Goal: Task Accomplishment & Management: Manage account settings

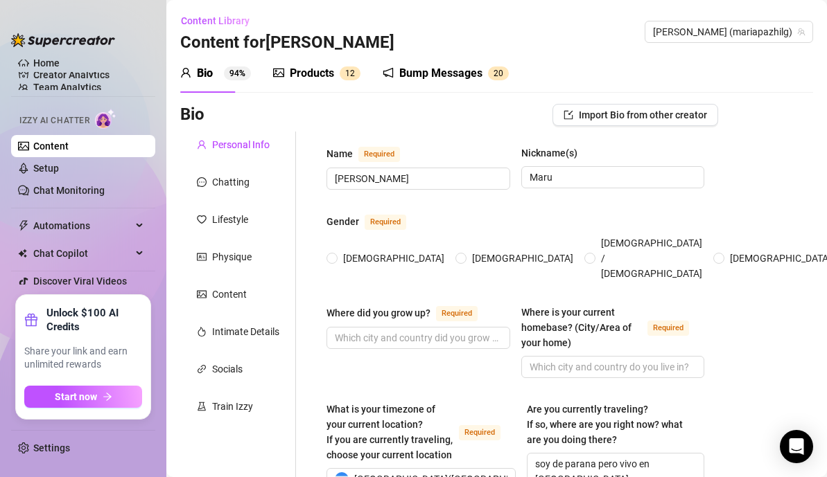
radio input "true"
type input "[DATE]"
click at [70, 450] on link "Settings" at bounding box center [51, 448] width 37 height 11
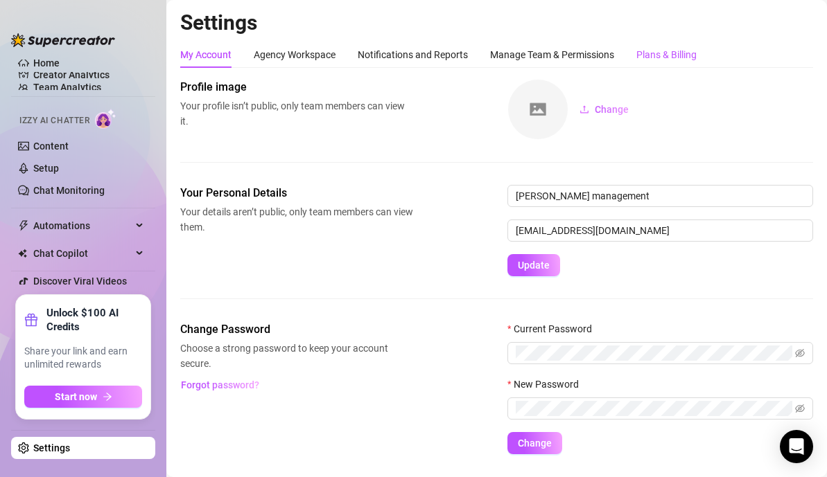
click at [676, 58] on div "Plans & Billing" at bounding box center [666, 54] width 60 height 15
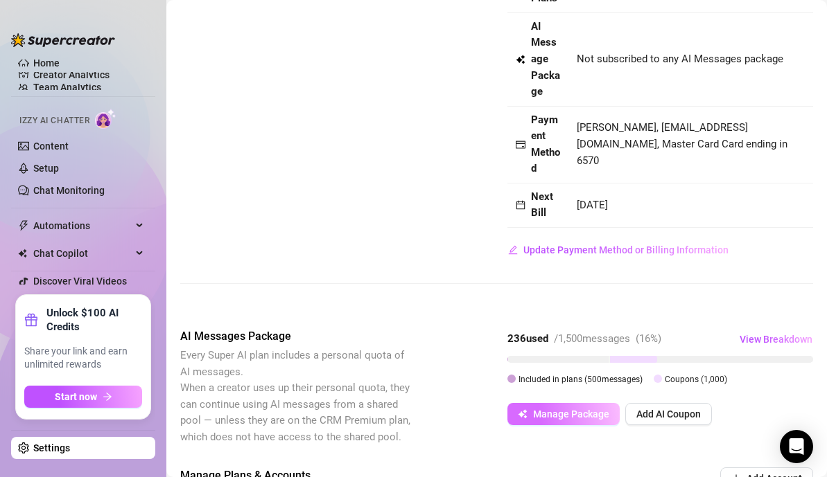
scroll to position [218, 0]
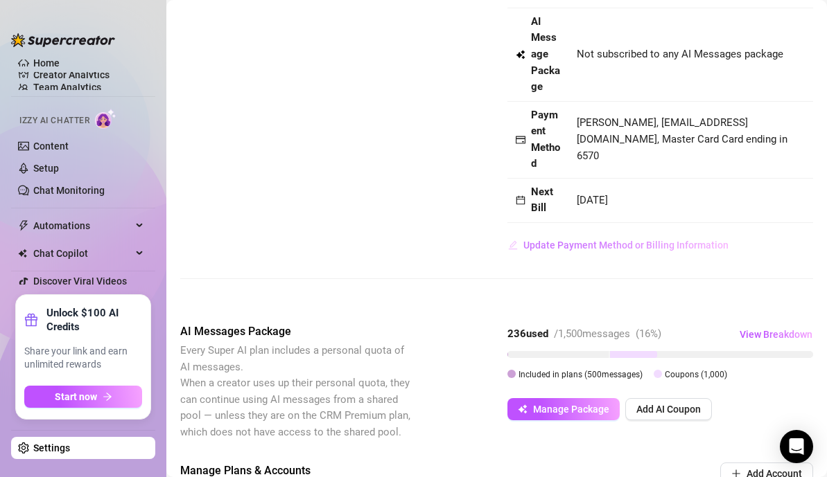
click at [592, 246] on span "Update Payment Method or Billing Information" at bounding box center [625, 245] width 205 height 11
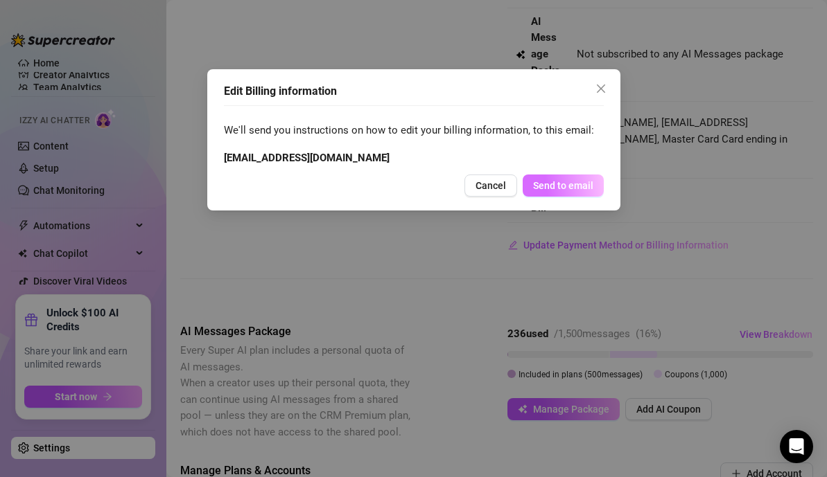
click at [560, 184] on span "Send to email" at bounding box center [563, 185] width 60 height 11
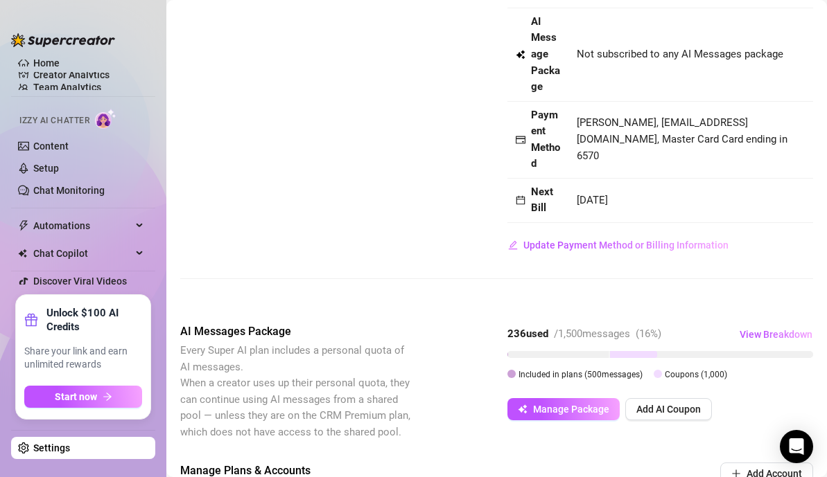
scroll to position [0, 0]
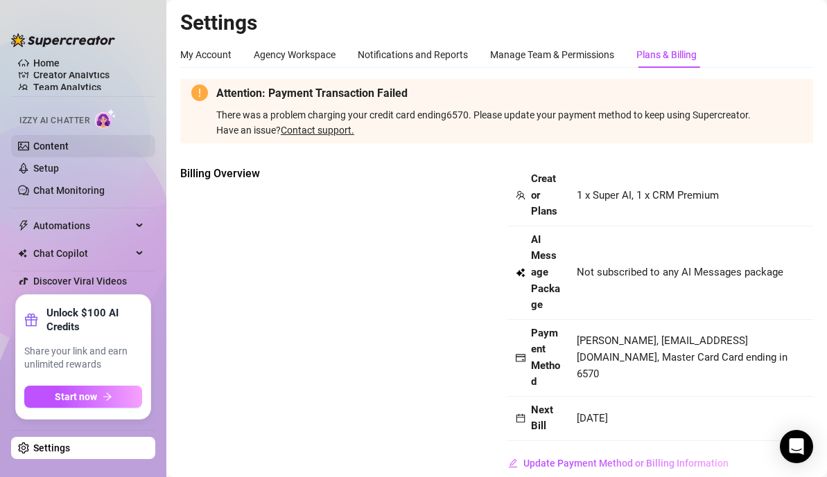
click at [69, 151] on link "Content" at bounding box center [50, 146] width 35 height 11
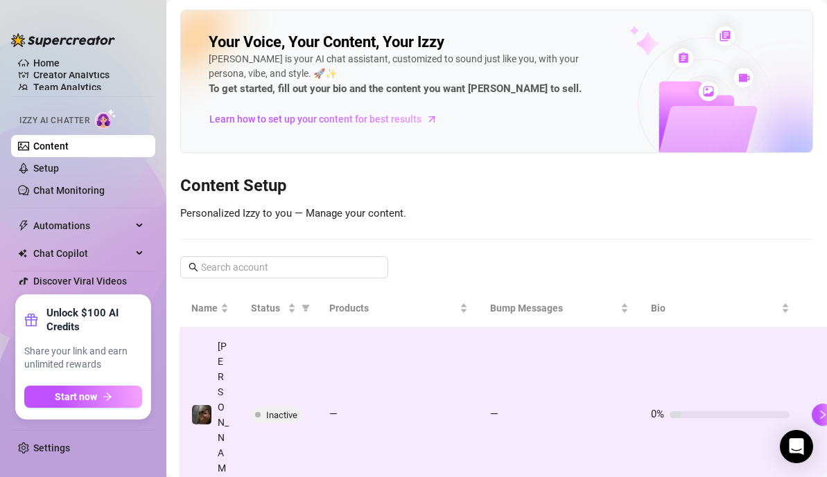
click at [279, 410] on span "Inactive" at bounding box center [281, 415] width 31 height 10
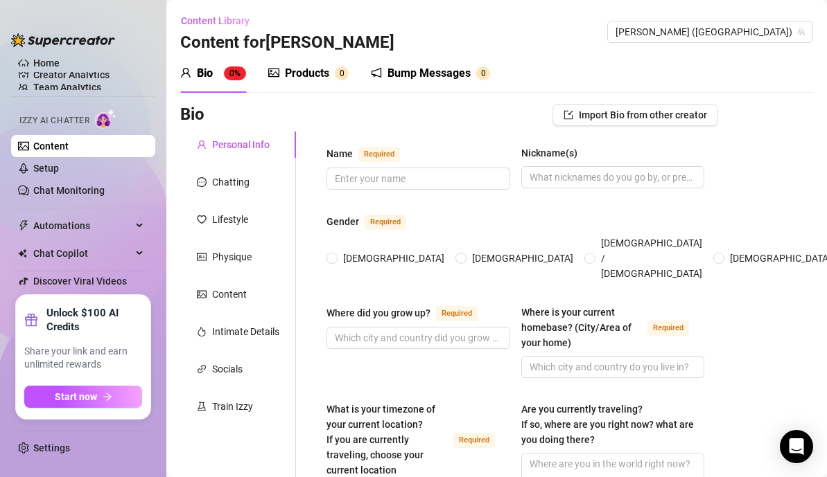
click at [300, 79] on div "Products" at bounding box center [307, 73] width 44 height 17
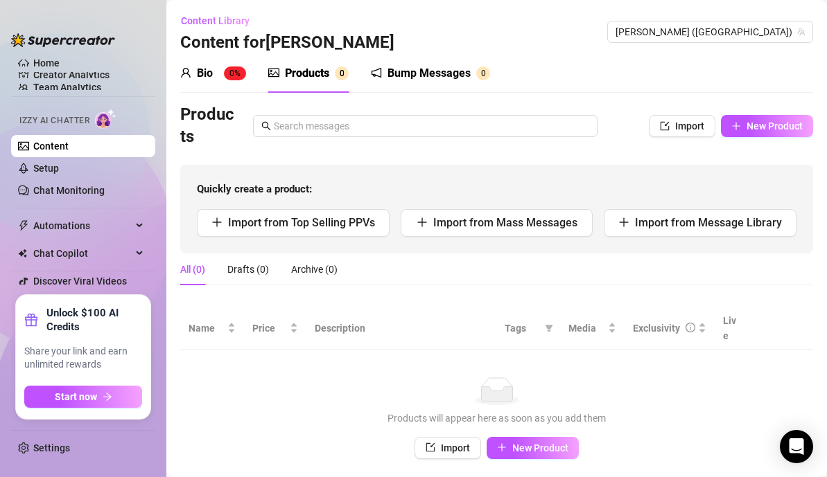
scroll to position [36, 0]
